Goal: Transaction & Acquisition: Purchase product/service

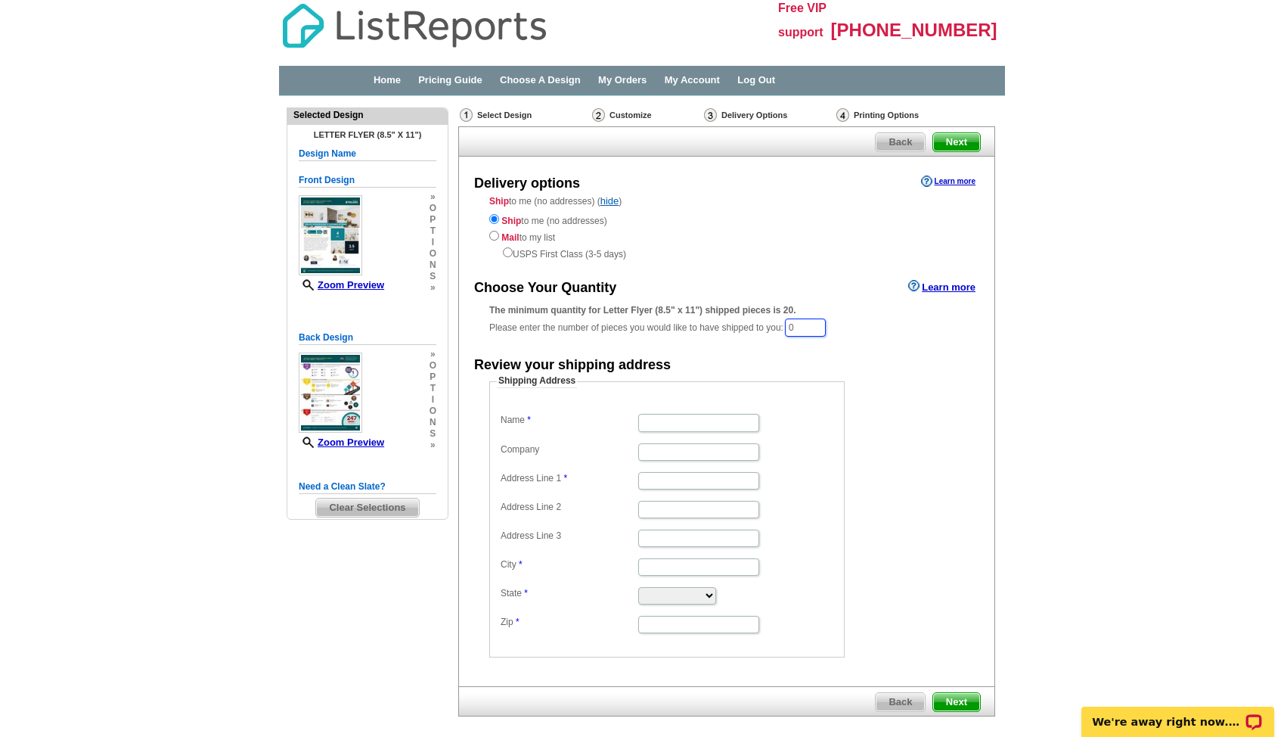
drag, startPoint x: 816, startPoint y: 325, endPoint x: 791, endPoint y: 321, distance: 25.2
click at [791, 324] on div "The minimum quantity for Letter Flyer (8.5" x 11") shipped pieces is 20. Please…" at bounding box center [726, 320] width 475 height 35
type input "60"
click at [700, 429] on input "Name" at bounding box center [698, 423] width 121 height 17
type input "Shantell Quintanar"
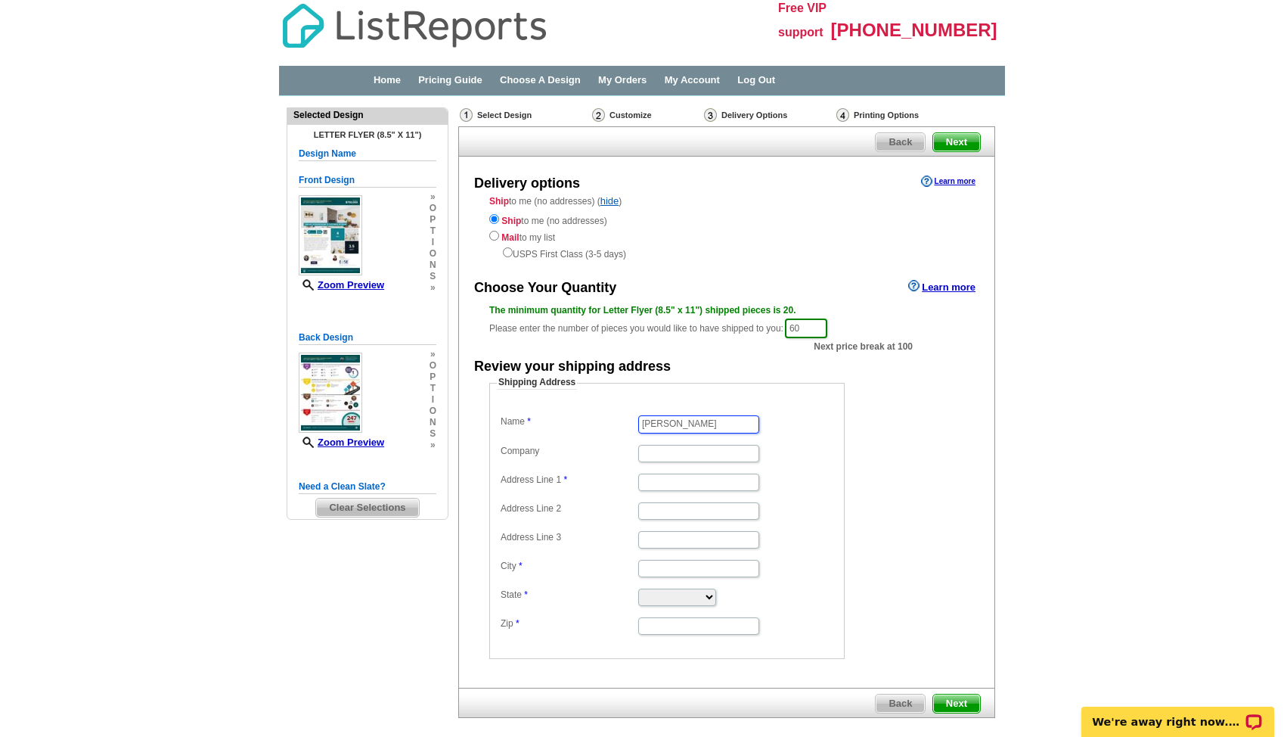
type input "1652 West 67th Avenue"
type input "Denver"
select select "CO"
type input "80221"
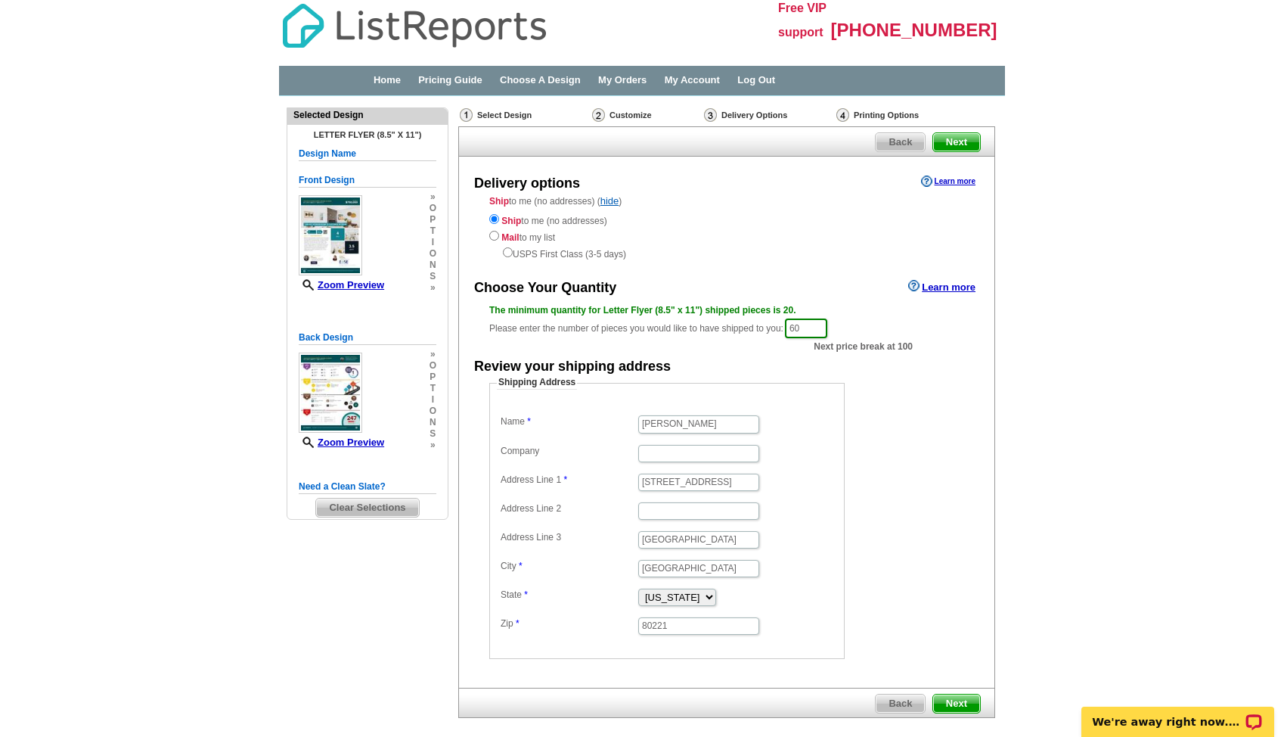
click at [957, 700] on span "Next" at bounding box center [956, 703] width 47 height 18
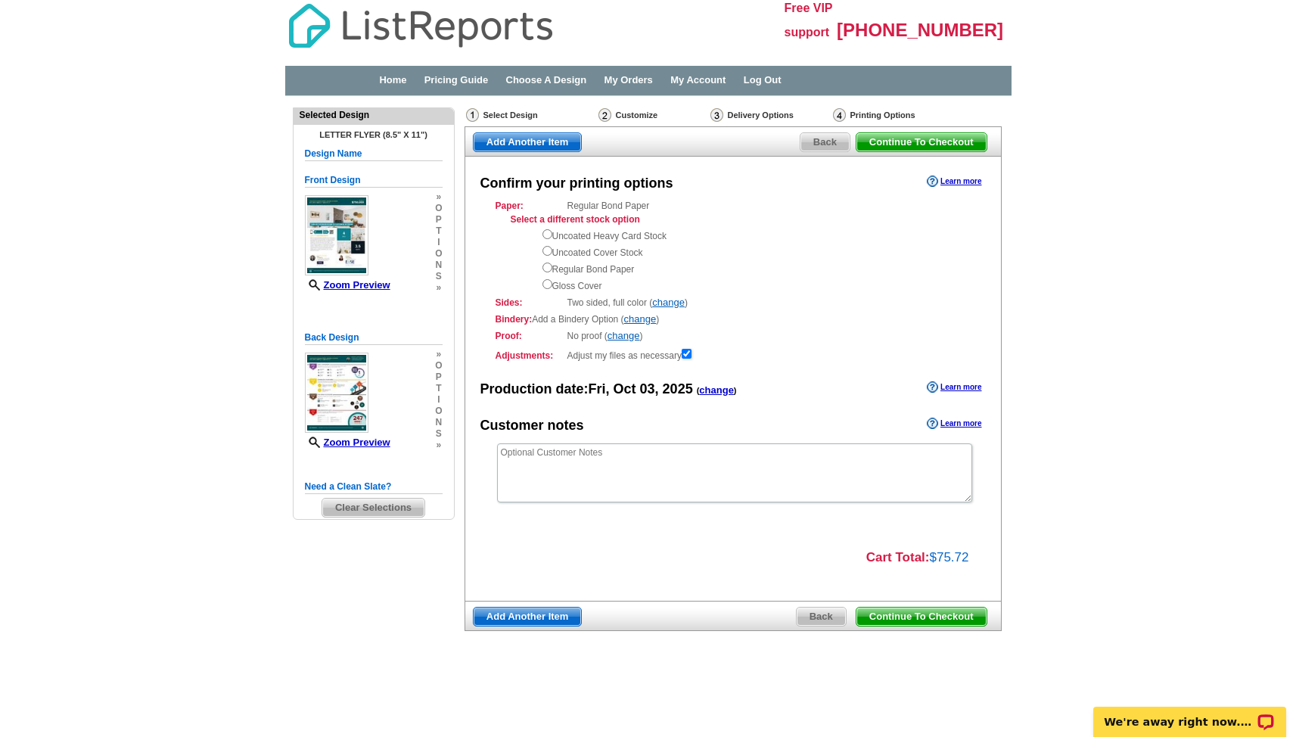
click at [954, 620] on span "Continue To Checkout" at bounding box center [921, 616] width 130 height 18
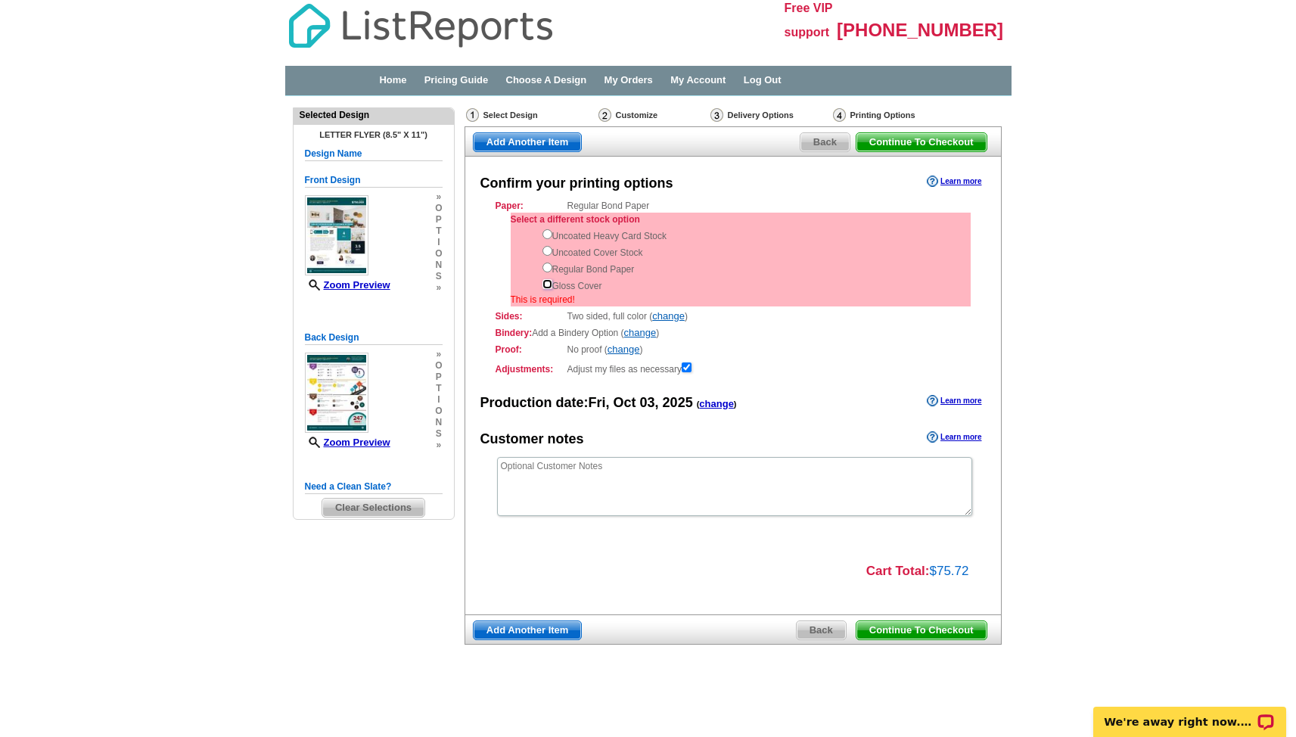
click at [549, 283] on input "radio" at bounding box center [547, 284] width 10 height 10
radio input "true"
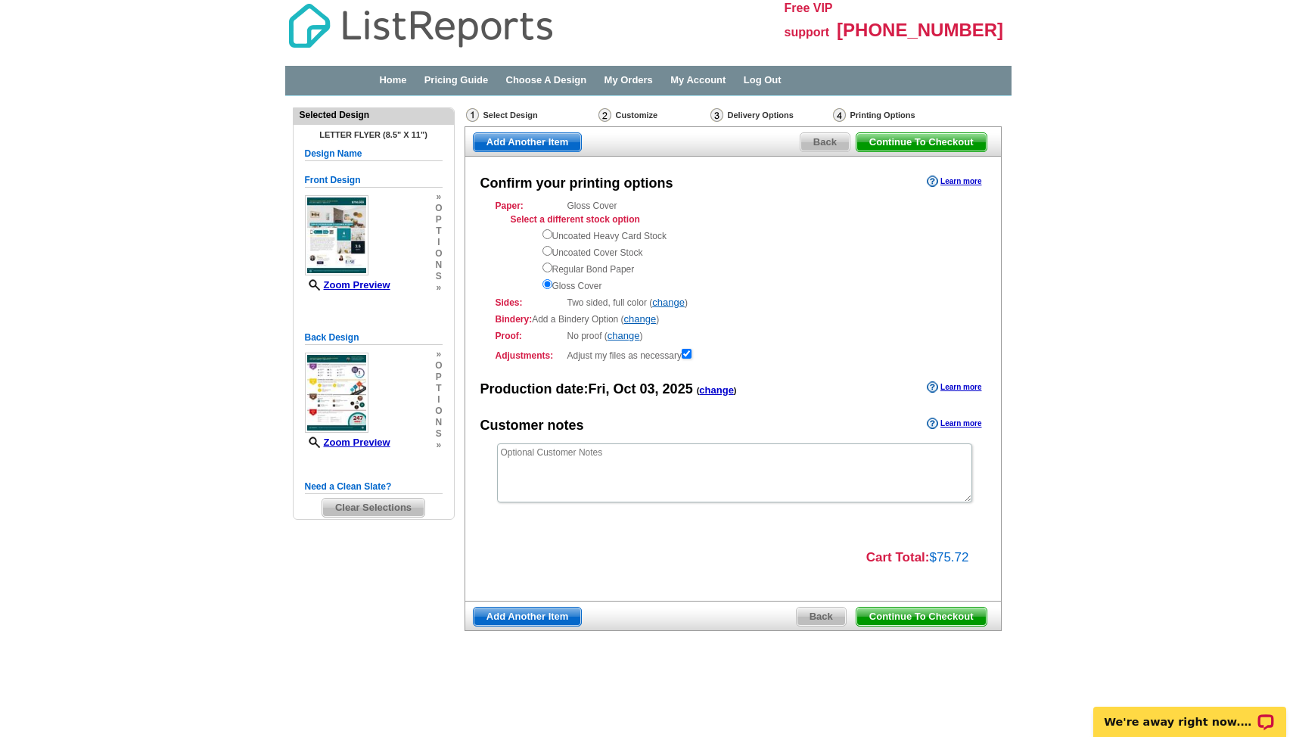
click at [949, 618] on span "Continue To Checkout" at bounding box center [921, 616] width 130 height 18
click at [948, 615] on span "Continue To Checkout" at bounding box center [921, 616] width 130 height 18
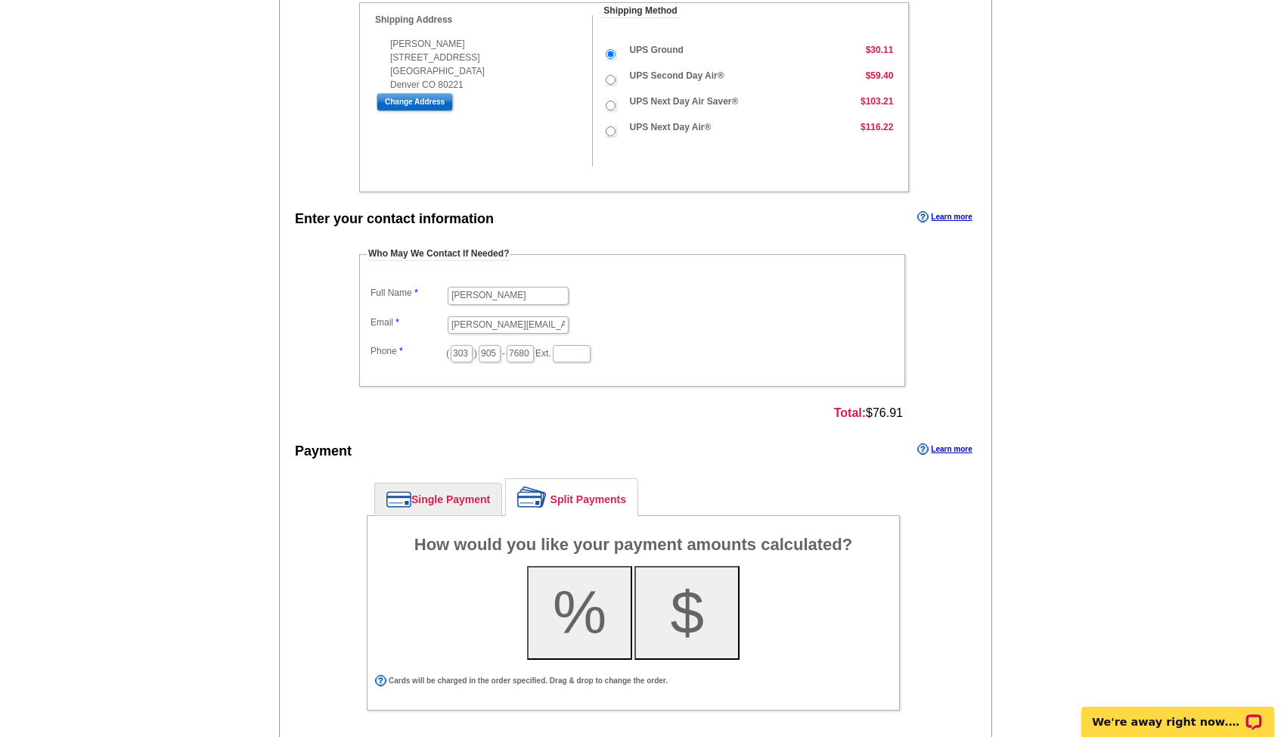
scroll to position [613, 0]
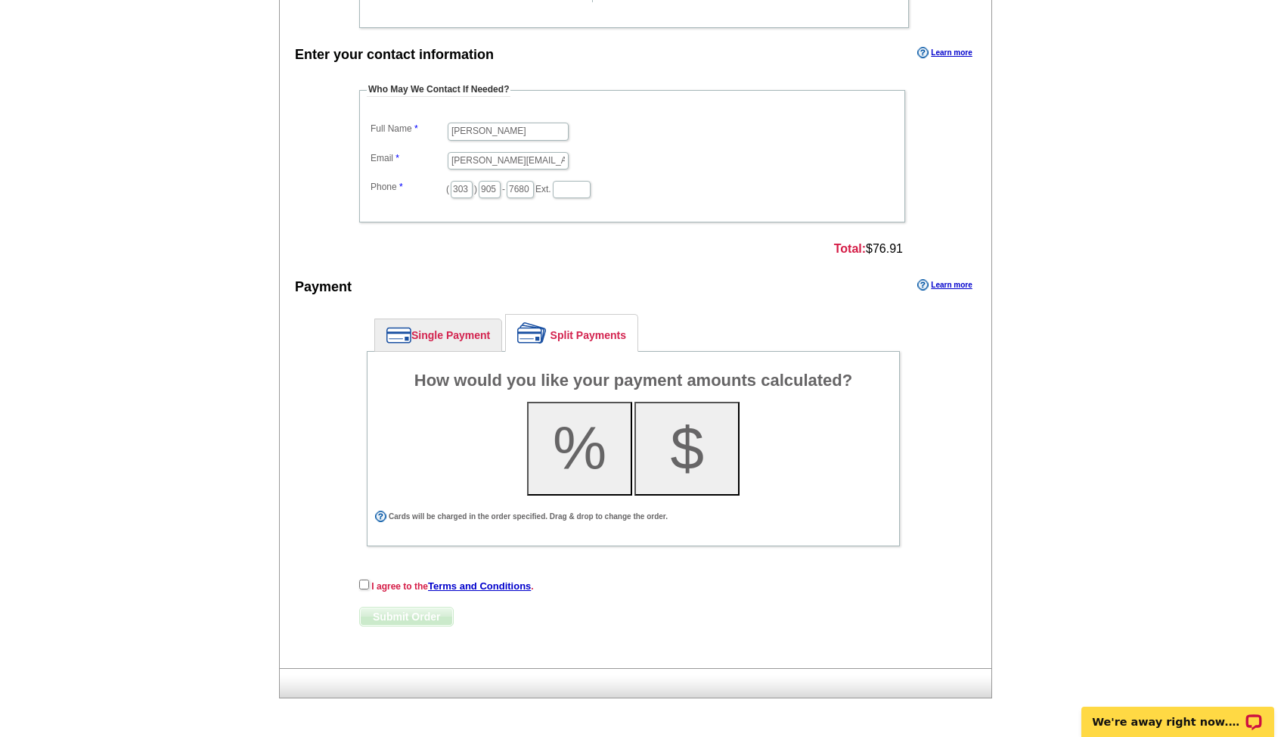
click at [459, 328] on link "Single Payment" at bounding box center [438, 335] width 126 height 32
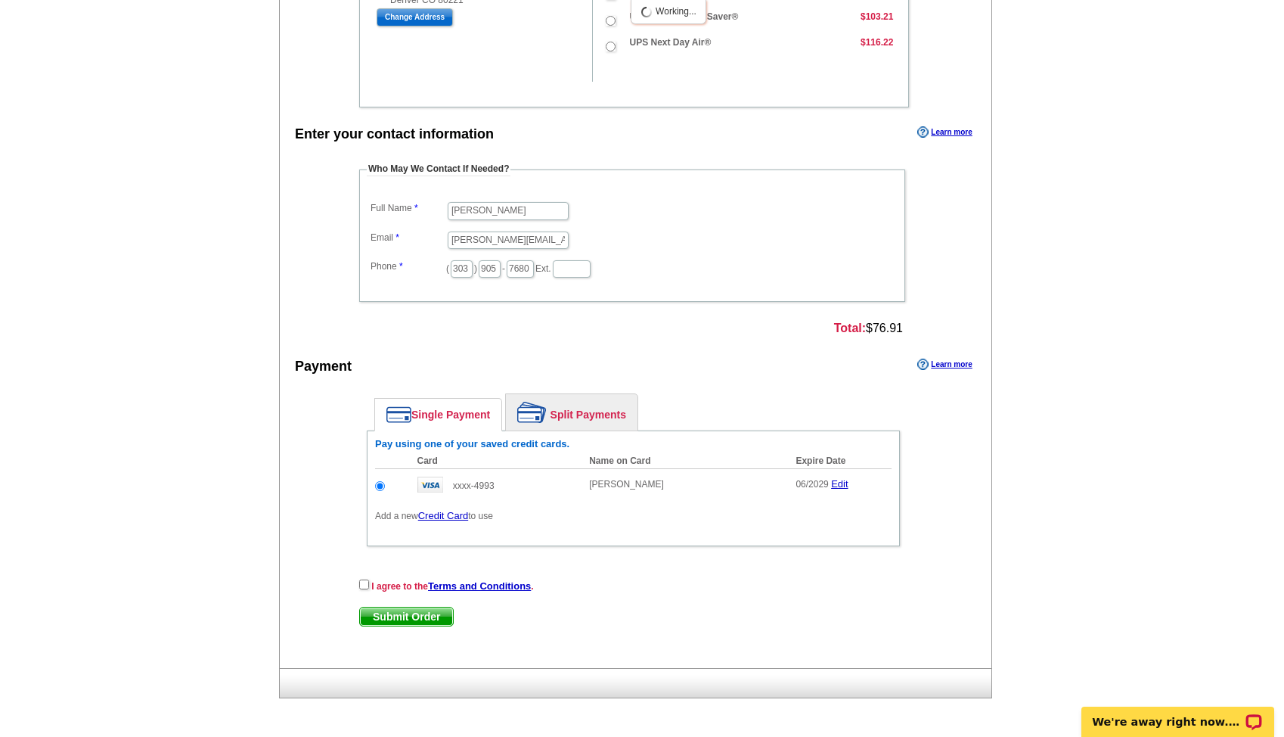
scroll to position [534, 0]
click at [362, 583] on input "checkbox" at bounding box center [364, 584] width 10 height 10
checkbox input "true"
click at [370, 617] on span "Submit Order" at bounding box center [406, 616] width 93 height 18
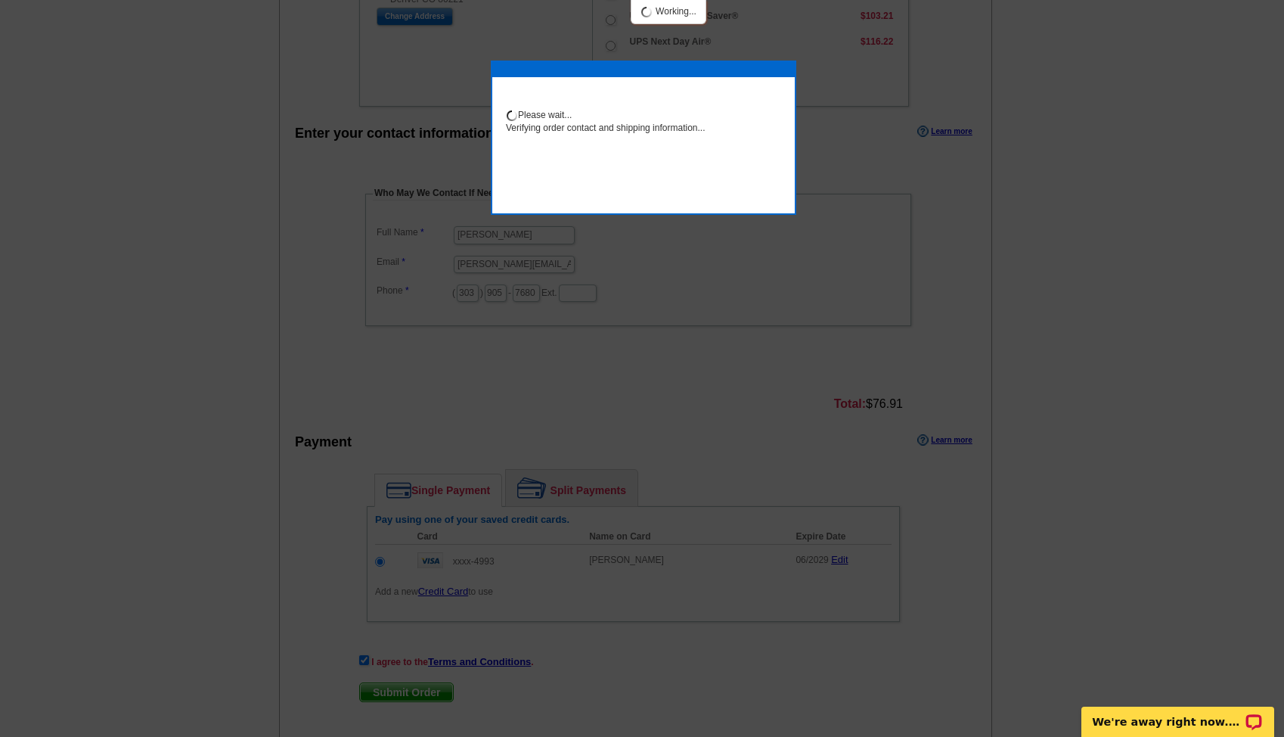
scroll to position [522, 0]
